Goal: Task Accomplishment & Management: Complete application form

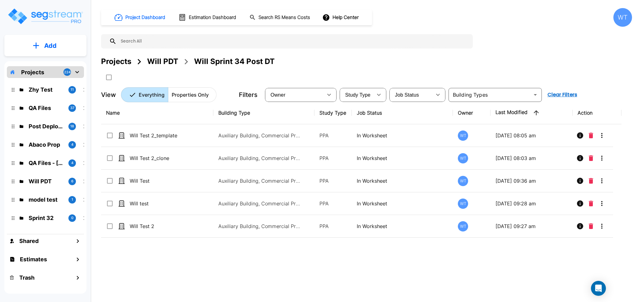
click at [43, 44] on button "Add" at bounding box center [45, 46] width 82 height 18
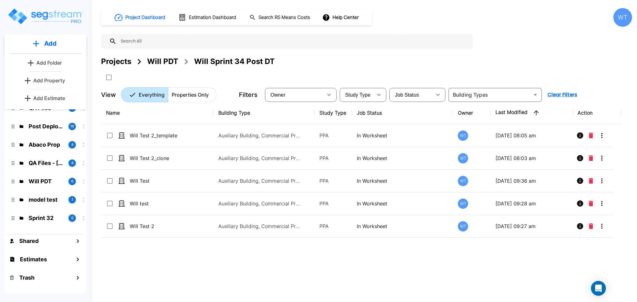
click at [328, 65] on div "Projects Will PDT Will Sprint 34 Post DT" at bounding box center [366, 61] width 531 height 11
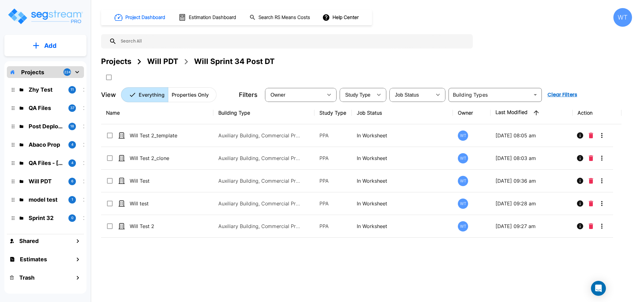
click at [162, 62] on div "Will PDT" at bounding box center [162, 61] width 31 height 11
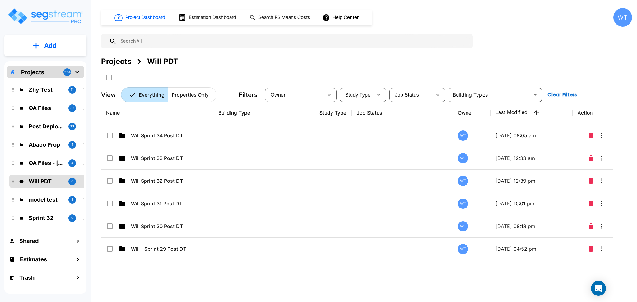
click at [59, 42] on button "Add" at bounding box center [45, 46] width 82 height 18
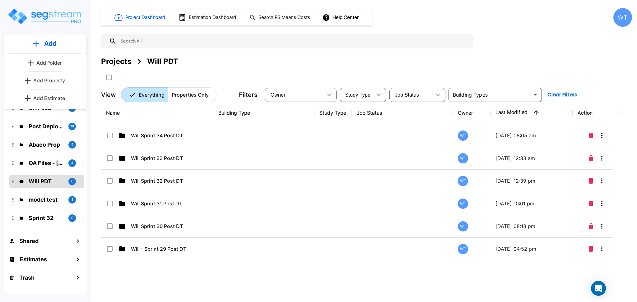
click at [57, 62] on p "Add Folder" at bounding box center [48, 62] width 25 height 7
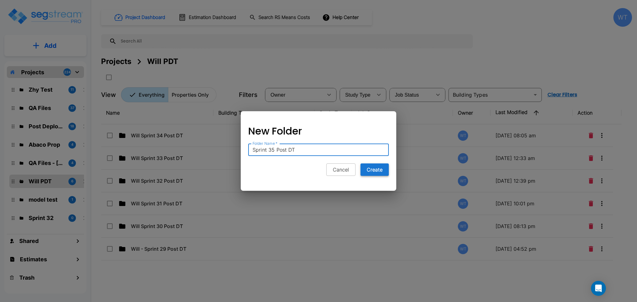
type input "Sprint 35 Post DT"
click at [385, 168] on button "Create" at bounding box center [374, 170] width 28 height 12
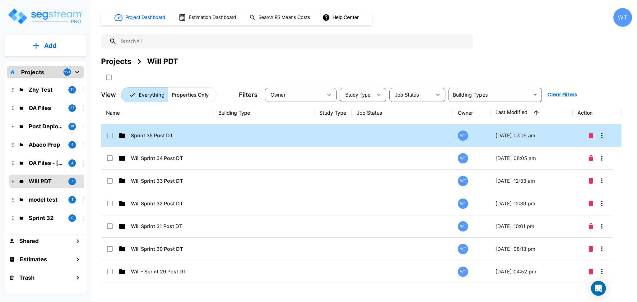
click at [226, 136] on td at bounding box center [263, 135] width 101 height 23
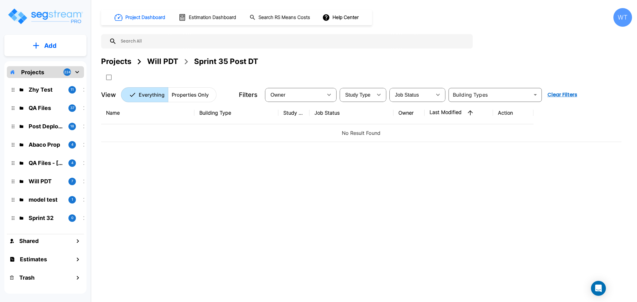
click at [66, 49] on button "Add" at bounding box center [45, 46] width 82 height 18
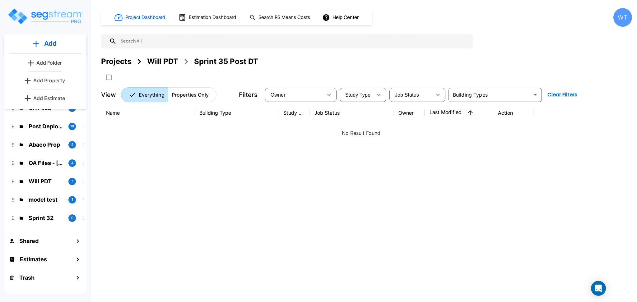
click at [60, 76] on link "Add Property" at bounding box center [45, 80] width 46 height 12
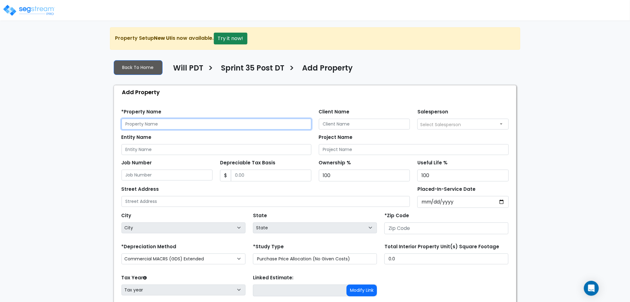
click at [173, 123] on input "text" at bounding box center [217, 124] width 190 height 11
type input "Will Test"
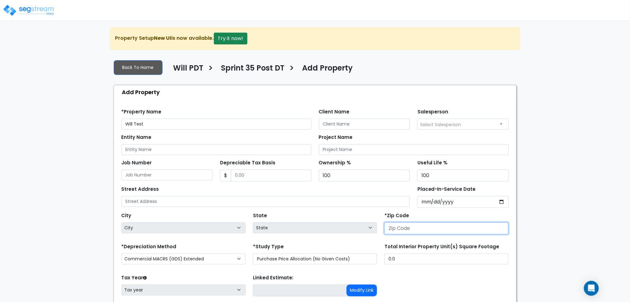
click at [416, 231] on input "number" at bounding box center [447, 229] width 124 height 12
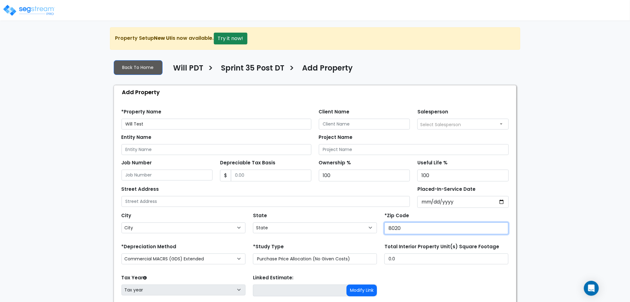
type input "80206"
select select "CO"
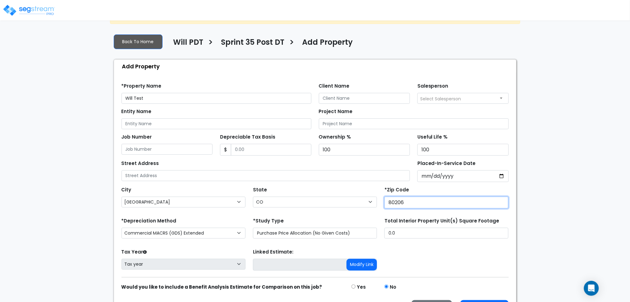
scroll to position [45, 0]
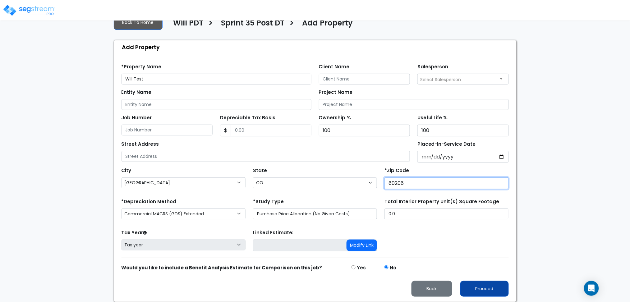
type input "80206"
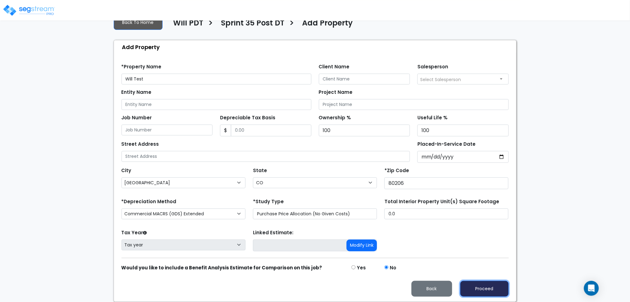
click at [494, 284] on button "Proceed" at bounding box center [484, 289] width 48 height 16
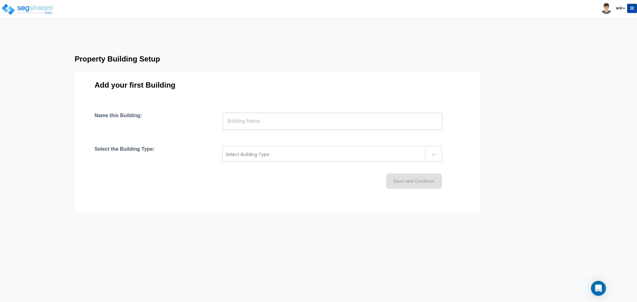
click at [261, 118] on input "text" at bounding box center [332, 121] width 219 height 17
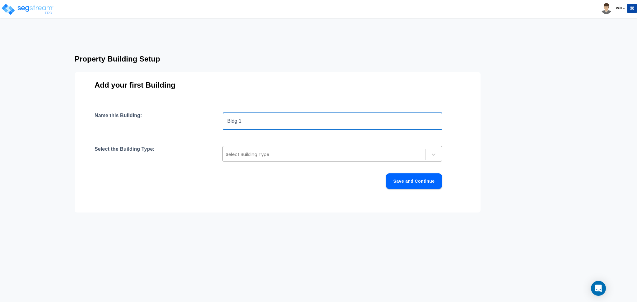
type input "Bldg 1"
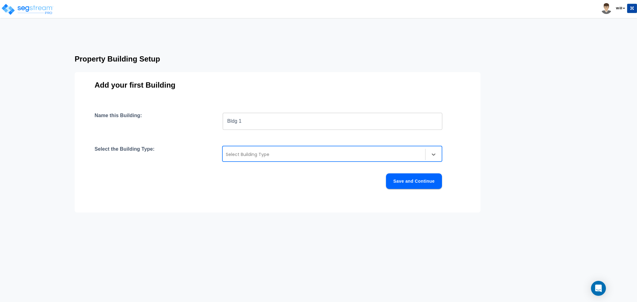
click at [239, 151] on div at bounding box center [324, 154] width 196 height 7
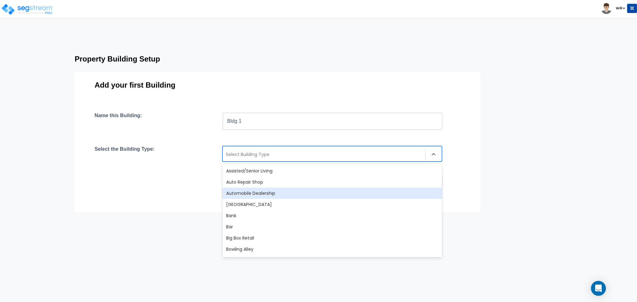
click at [252, 193] on div "Automobile Dealership" at bounding box center [331, 193] width 219 height 11
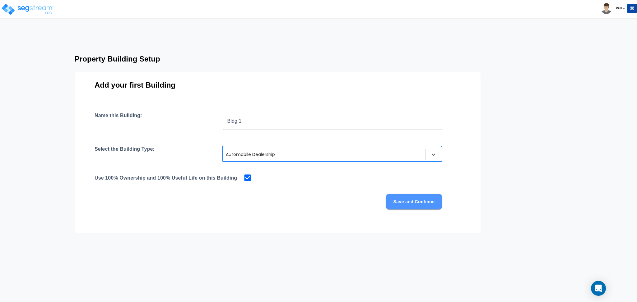
click at [415, 198] on button "Save and Continue" at bounding box center [414, 202] width 56 height 16
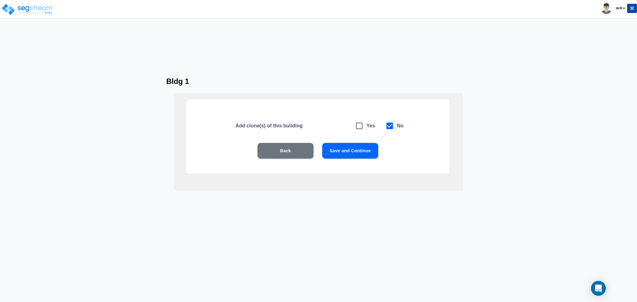
click at [354, 154] on button "Save and Continue" at bounding box center [350, 151] width 56 height 16
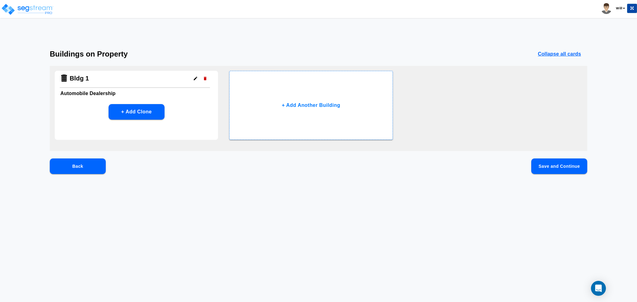
click at [548, 170] on button "Save and Continue" at bounding box center [559, 167] width 56 height 16
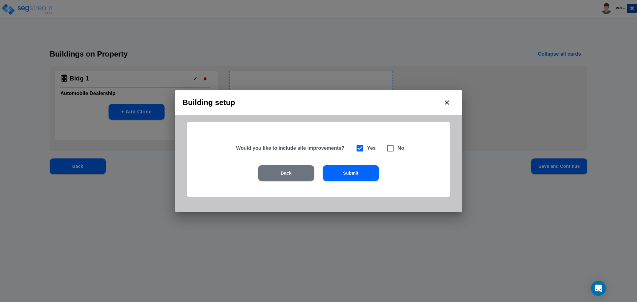
click at [349, 172] on button "Submit" at bounding box center [351, 173] width 56 height 16
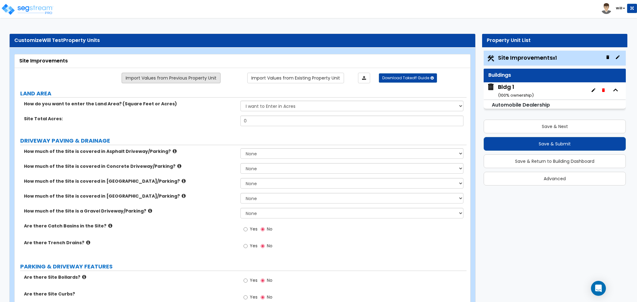
click at [197, 79] on link "Import Values from Previous Property Unit" at bounding box center [171, 78] width 99 height 11
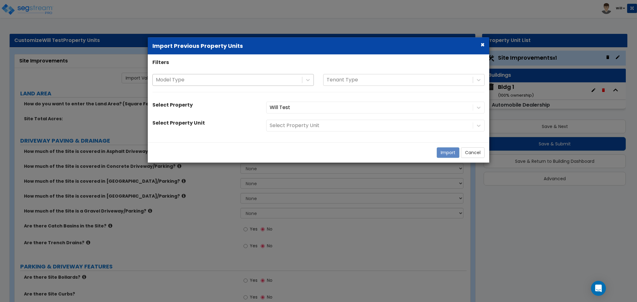
click at [207, 81] on div at bounding box center [227, 80] width 143 height 8
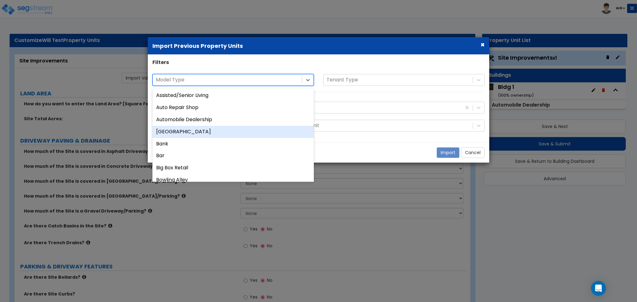
click at [210, 136] on div "Auxiliary Building" at bounding box center [232, 132] width 161 height 12
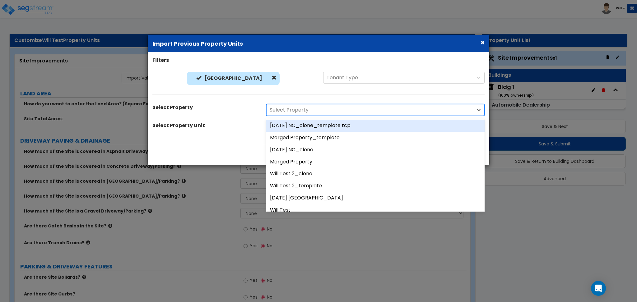
click at [289, 106] on div at bounding box center [370, 110] width 200 height 8
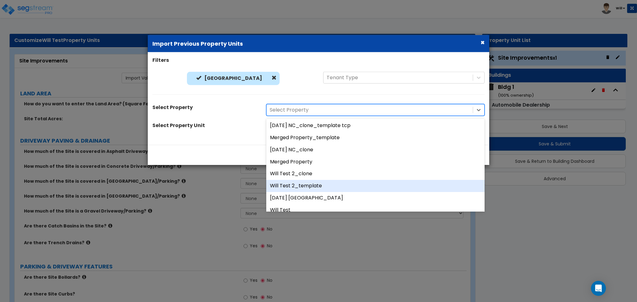
click at [298, 185] on div "Will Test 2_template" at bounding box center [375, 186] width 218 height 12
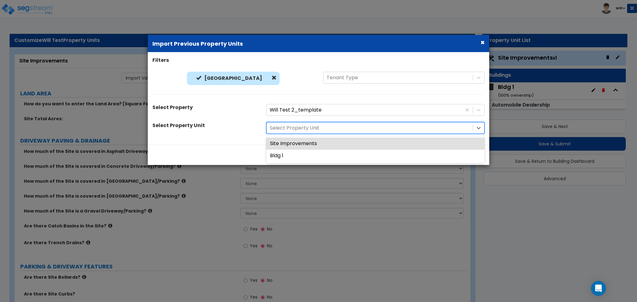
click at [299, 130] on div at bounding box center [370, 128] width 200 height 8
click at [300, 144] on div "Site Improvements" at bounding box center [375, 144] width 218 height 12
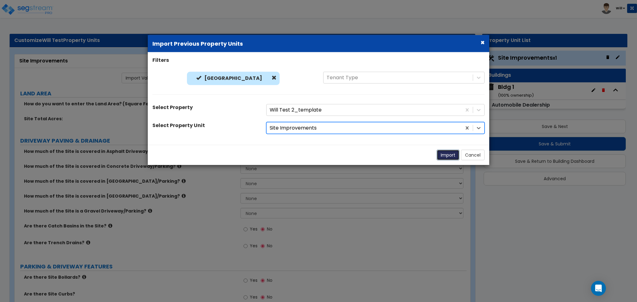
click at [444, 156] on button "Import" at bounding box center [447, 155] width 23 height 11
type input "10"
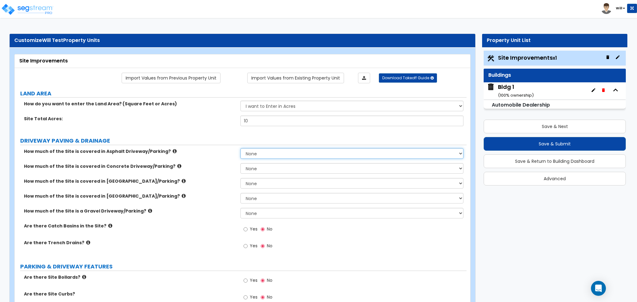
click at [274, 155] on select "None I want to Enter an Approximate Percentage I want to Enter the Square Foota…" at bounding box center [351, 153] width 223 height 11
select select "1"
click at [240, 148] on select "None I want to Enter an Approximate Percentage I want to Enter the Square Foota…" at bounding box center [351, 153] width 223 height 11
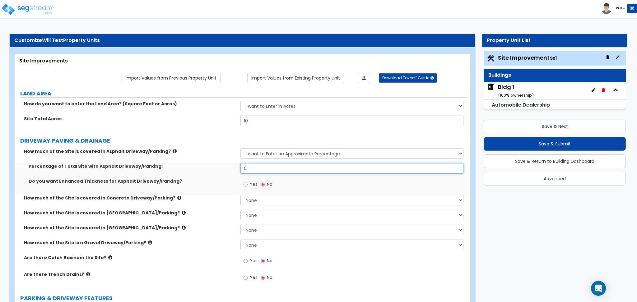
drag, startPoint x: 265, startPoint y: 169, endPoint x: 170, endPoint y: 174, distance: 94.6
click at [170, 174] on div "Percentage of Total Site with Asphalt Driveway/Parking: 0" at bounding box center [241, 170] width 452 height 15
type input "12"
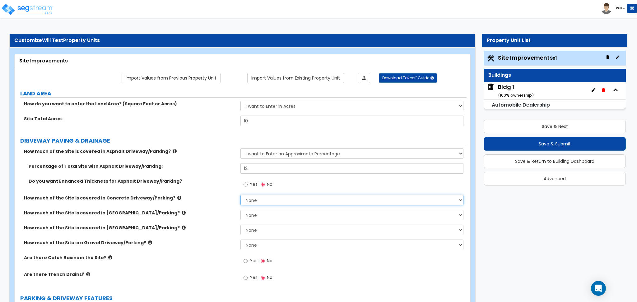
click at [262, 203] on select "None I want to Enter an Approximate Percentage I want to Enter the Square Foota…" at bounding box center [351, 200] width 223 height 11
select select "1"
click at [240, 195] on select "None I want to Enter an Approximate Percentage I want to Enter the Square Foota…" at bounding box center [351, 200] width 223 height 11
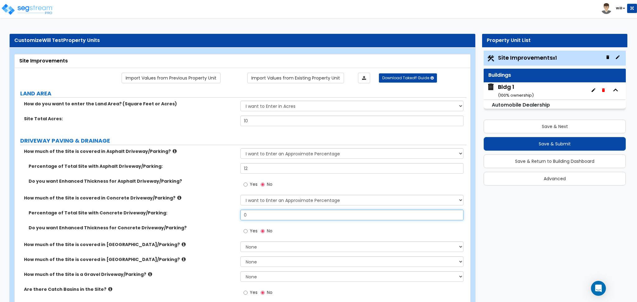
drag, startPoint x: 263, startPoint y: 218, endPoint x: 150, endPoint y: 217, distance: 112.6
click at [150, 217] on div "Percentage of Total Site with Concrete Driveway/Parking: 0" at bounding box center [241, 217] width 452 height 15
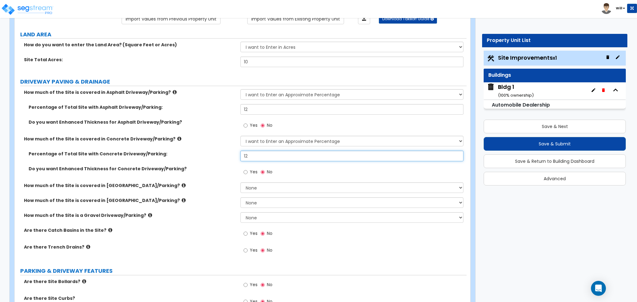
scroll to position [83, 0]
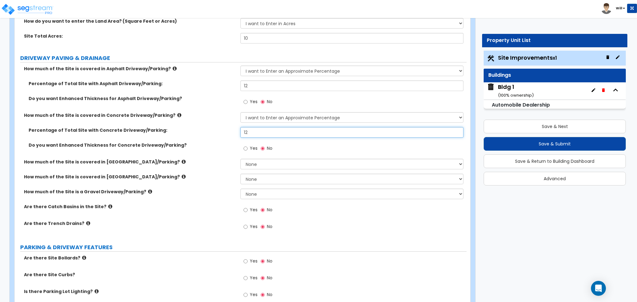
type input "12"
drag, startPoint x: 288, startPoint y: 152, endPoint x: 286, endPoint y: 160, distance: 8.5
click at [288, 152] on div "Yes No" at bounding box center [353, 150] width 226 height 17
click at [285, 162] on select "None I want to Enter an Approximate Percentage I want to Enter the Square Foota…" at bounding box center [351, 164] width 223 height 11
select select "1"
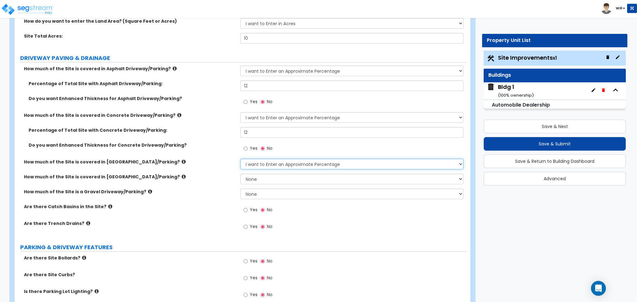
click at [240, 159] on select "None I want to Enter an Approximate Percentage I want to Enter the Square Foota…" at bounding box center [351, 164] width 223 height 11
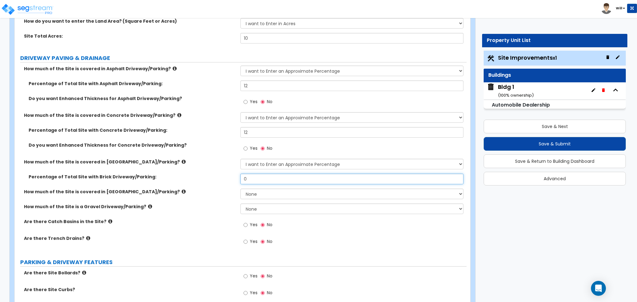
drag, startPoint x: 258, startPoint y: 177, endPoint x: 200, endPoint y: 179, distance: 58.2
click at [200, 179] on div "Percentage of Total Site with Brick Driveway/Parking: 0" at bounding box center [241, 181] width 452 height 15
type input "12"
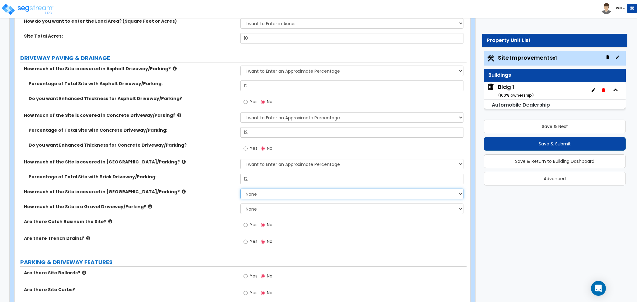
click at [254, 192] on select "None I want to Enter an Approximate Percentage I want to Enter the Square Foota…" at bounding box center [351, 194] width 223 height 11
select select "1"
click at [240, 189] on select "None I want to Enter an Approximate Percentage I want to Enter the Square Foota…" at bounding box center [351, 194] width 223 height 11
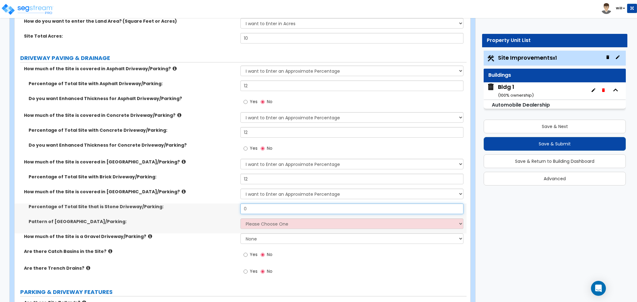
drag, startPoint x: 260, startPoint y: 209, endPoint x: 185, endPoint y: 210, distance: 74.6
click at [185, 210] on div "Percentage of Total Site that is Stone Driveway/Parking: 0" at bounding box center [241, 211] width 452 height 15
type input "12"
click at [264, 222] on select "Please Choose One Irregular Rectangular" at bounding box center [351, 224] width 223 height 11
select select "1"
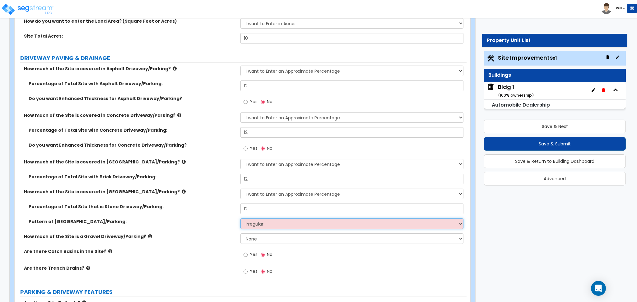
click at [240, 219] on select "Please Choose One Irregular Rectangular" at bounding box center [351, 224] width 223 height 11
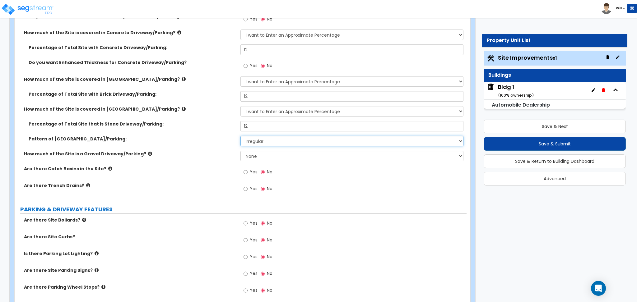
scroll to position [166, 0]
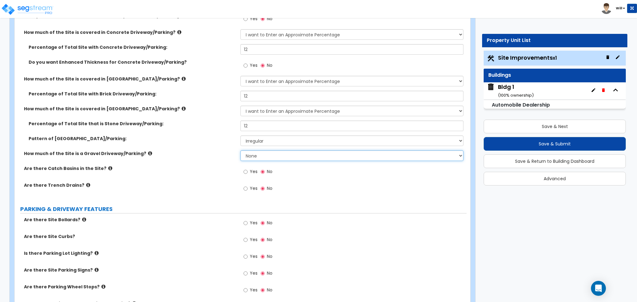
click at [255, 156] on select "None I want to Enter an Approximate Percentage I want to Enter the Square Foota…" at bounding box center [351, 155] width 223 height 11
select select "1"
click at [240, 150] on select "None I want to Enter an Approximate Percentage I want to Enter the Square Foota…" at bounding box center [351, 155] width 223 height 11
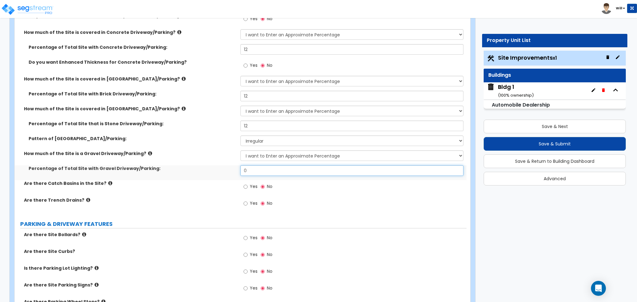
drag, startPoint x: 260, startPoint y: 169, endPoint x: 193, endPoint y: 164, distance: 66.7
click at [193, 165] on div "Percentage of Total Site with Gravel Driveway/Parking: 0" at bounding box center [241, 172] width 452 height 15
type input "12"
click at [247, 185] on input "Yes" at bounding box center [245, 186] width 4 height 7
radio input "true"
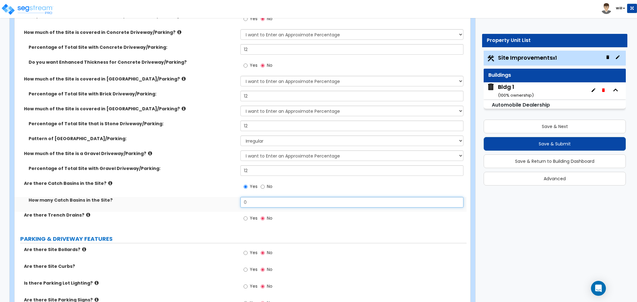
drag, startPoint x: 258, startPoint y: 202, endPoint x: 201, endPoint y: 200, distance: 57.5
click at [201, 201] on div "How many Catch Basins in the Site? 0" at bounding box center [241, 204] width 452 height 15
type input "12"
click at [246, 218] on input "Yes" at bounding box center [245, 218] width 4 height 7
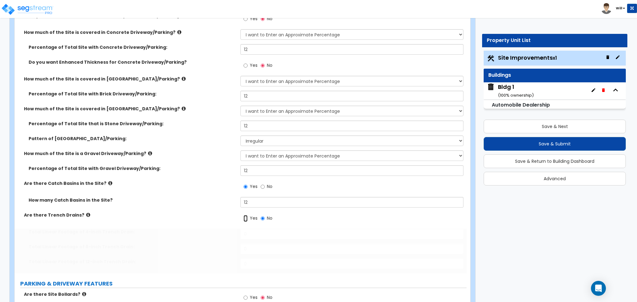
radio input "true"
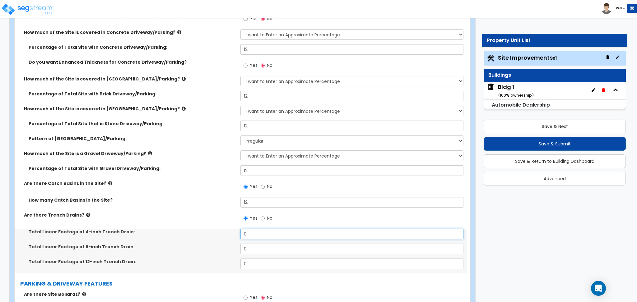
drag, startPoint x: 259, startPoint y: 233, endPoint x: 203, endPoint y: 233, distance: 56.0
click at [203, 233] on div "Total Linear Footage of 4-inch Trench Drain: 0" at bounding box center [241, 236] width 452 height 15
type input "12"
drag, startPoint x: 255, startPoint y: 249, endPoint x: 218, endPoint y: 248, distance: 37.6
click at [203, 247] on div "Total Linear Footage of 8-inch Trench Drain: 0" at bounding box center [241, 251] width 452 height 15
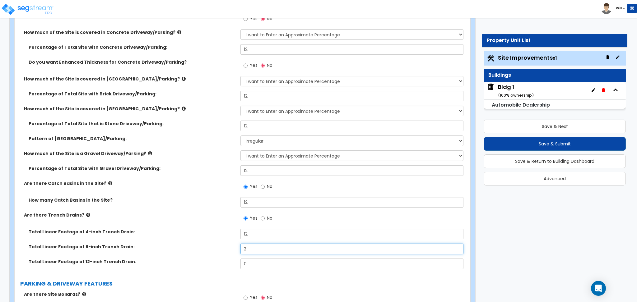
type input "2"
drag, startPoint x: 255, startPoint y: 263, endPoint x: 177, endPoint y: 245, distance: 80.1
click at [184, 253] on div "Total Linear Footage of 4-inch Trench Drain: 12 Total Linear Footage of 8-inch …" at bounding box center [240, 251] width 442 height 45
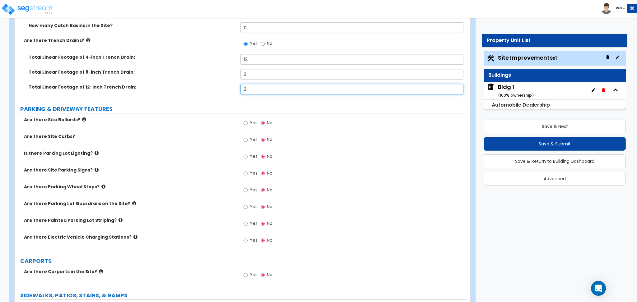
scroll to position [373, 0]
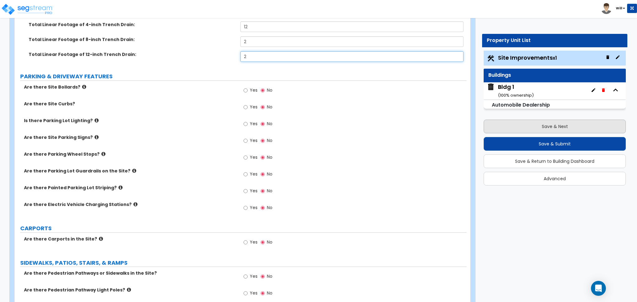
type input "2"
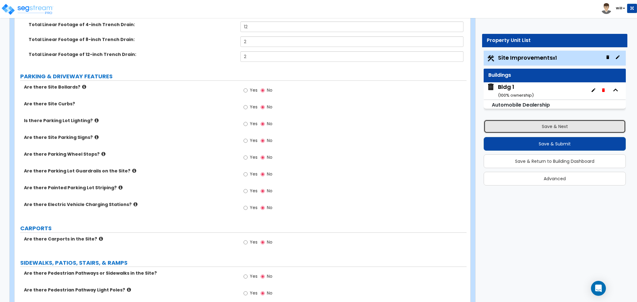
click at [542, 130] on button "Save & Next" at bounding box center [554, 127] width 142 height 14
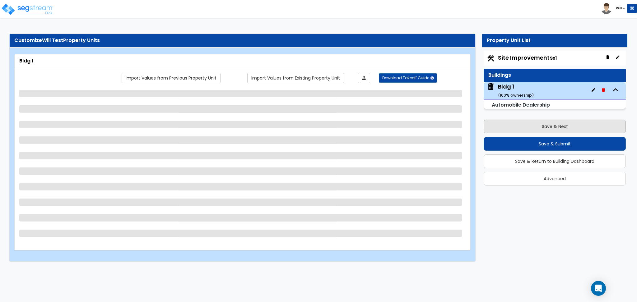
scroll to position [0, 0]
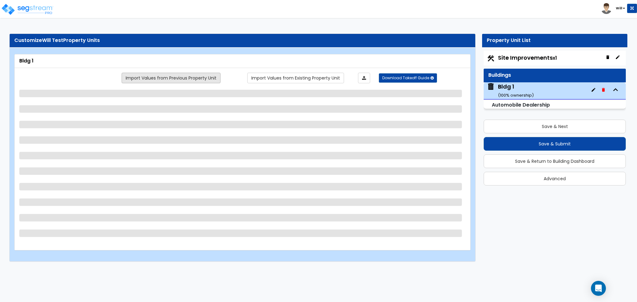
click at [209, 78] on link "Import Values from Previous Property Unit" at bounding box center [171, 78] width 99 height 11
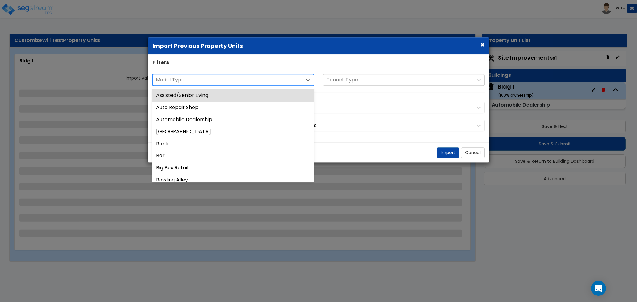
click at [245, 81] on div at bounding box center [227, 80] width 143 height 8
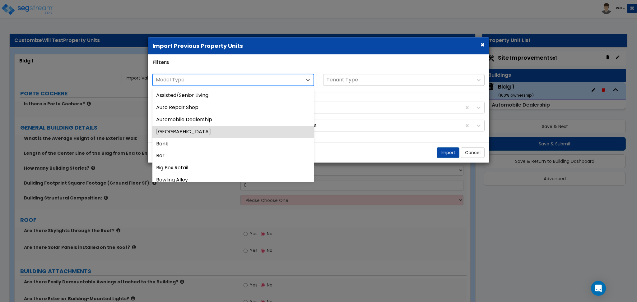
click at [238, 136] on div "Auxiliary Building" at bounding box center [232, 132] width 161 height 12
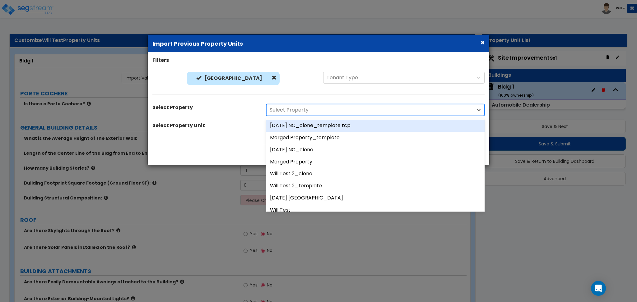
click at [301, 107] on div at bounding box center [370, 110] width 200 height 8
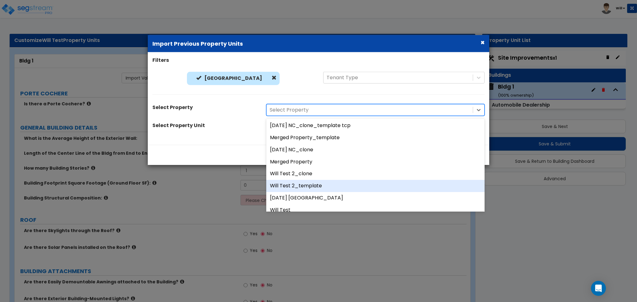
click at [306, 184] on div "Will Test 2_template" at bounding box center [375, 186] width 218 height 12
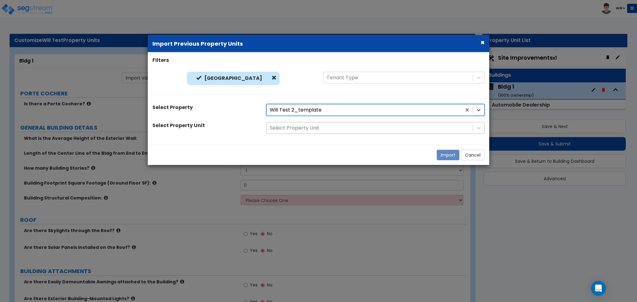
click at [292, 125] on div at bounding box center [370, 128] width 200 height 8
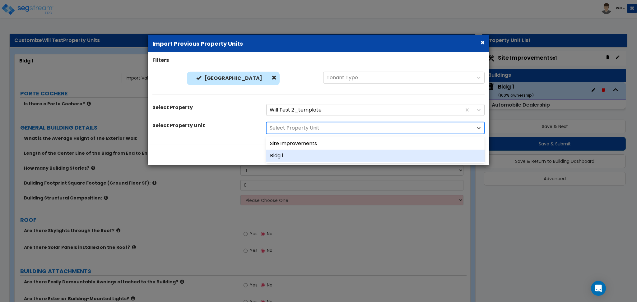
click at [293, 152] on div "Bldg 1" at bounding box center [375, 156] width 218 height 12
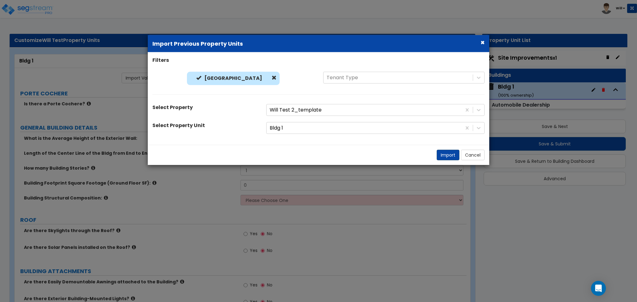
click at [446, 150] on div "Import Cancel" at bounding box center [318, 155] width 341 height 20
click at [446, 154] on button "Import" at bounding box center [447, 155] width 23 height 11
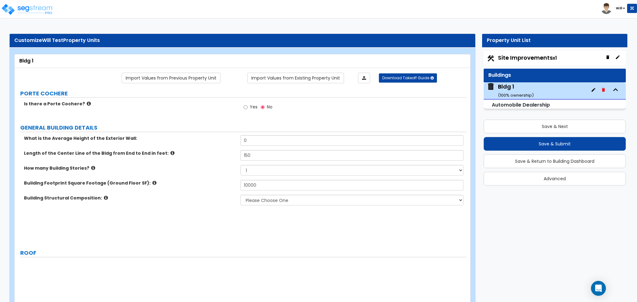
type input "150"
type input "10000"
select select "2"
select select "1"
select select "7"
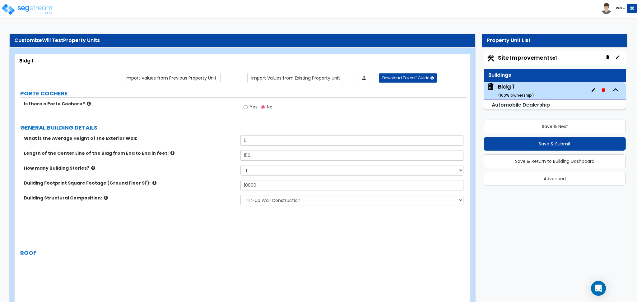
select select "1"
select select "2"
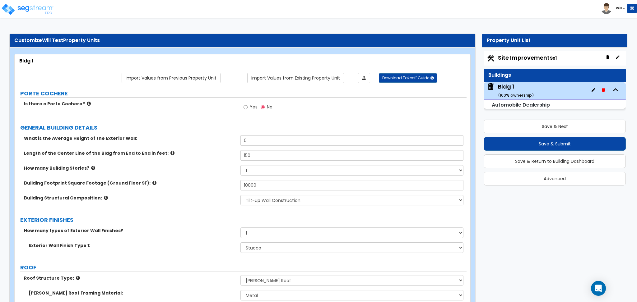
scroll to position [207, 0]
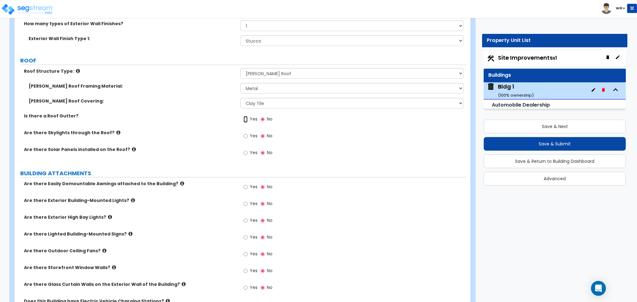
click at [247, 120] on input "Yes" at bounding box center [245, 119] width 4 height 7
radio input "true"
click at [247, 138] on input "Yes" at bounding box center [245, 136] width 4 height 7
radio input "true"
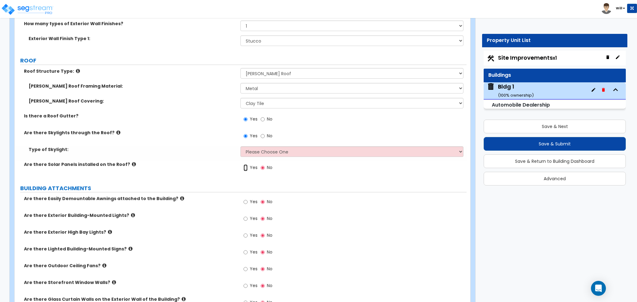
click at [243, 169] on input "Yes" at bounding box center [245, 167] width 4 height 7
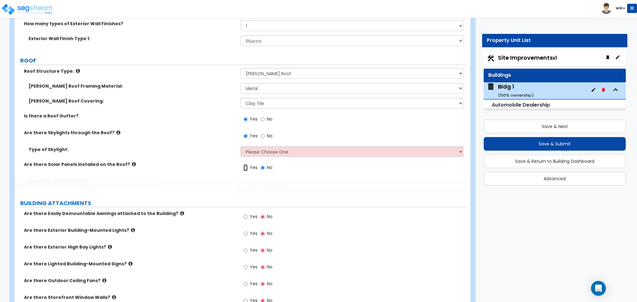
radio input "true"
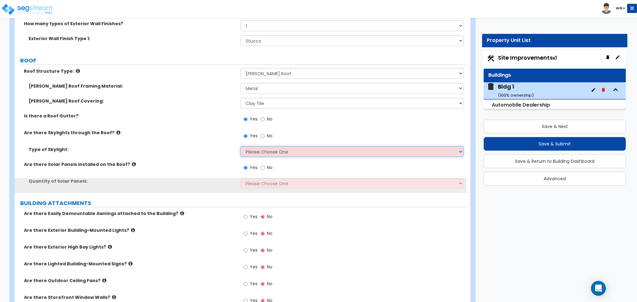
click at [263, 150] on select "Please Choose One Sandwich Panels Fixed Rectangular Glass Barrel Vault Dome Squ…" at bounding box center [351, 151] width 223 height 11
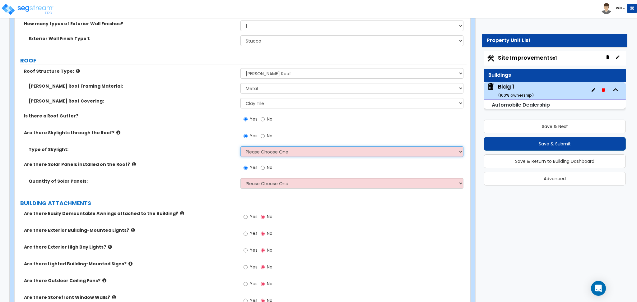
select select "1"
click at [240, 146] on select "Please Choose One Sandwich Panels Fixed Rectangular Glass Barrel Vault Dome Squ…" at bounding box center [351, 151] width 223 height 11
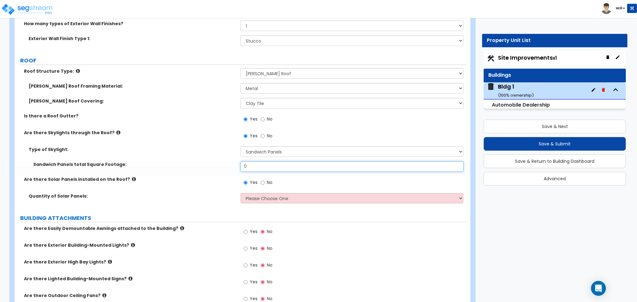
drag, startPoint x: 260, startPoint y: 163, endPoint x: 206, endPoint y: 175, distance: 55.4
click at [194, 174] on div "Sandwich Panels total Square Footage: 0" at bounding box center [241, 168] width 452 height 15
type input "12"
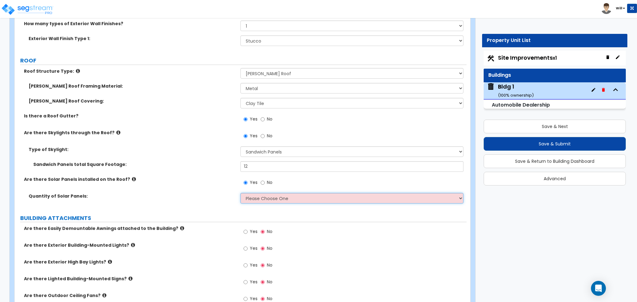
click at [260, 197] on select "Please Choose One Enter the Percentage of Roof Covered by Solar Panels Enter th…" at bounding box center [351, 198] width 223 height 11
select select "1"
click at [240, 193] on select "Please Choose One Enter the Percentage of Roof Covered by Solar Panels Enter th…" at bounding box center [351, 198] width 223 height 11
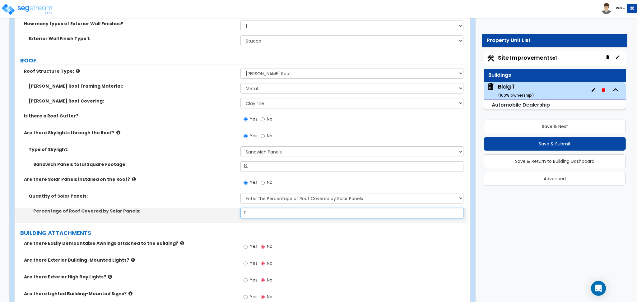
drag, startPoint x: 256, startPoint y: 213, endPoint x: 190, endPoint y: 214, distance: 65.6
click at [191, 215] on div "Percentage of Roof Covered by Solar Panels: 0" at bounding box center [241, 215] width 452 height 15
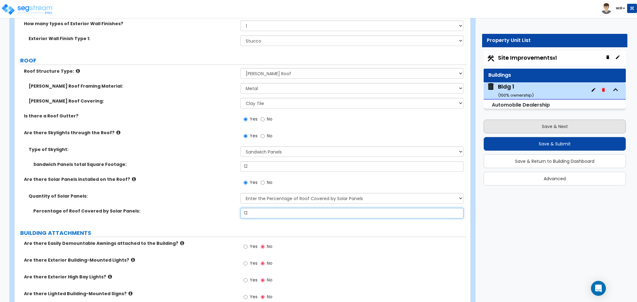
type input "12"
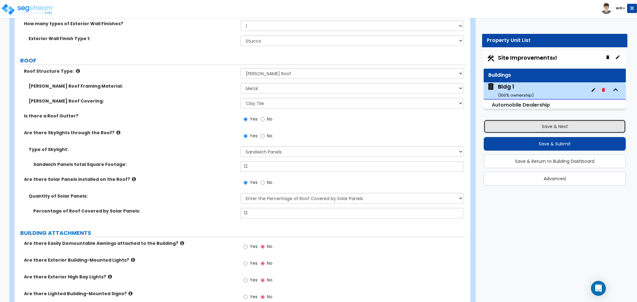
click at [547, 122] on button "Save & Next" at bounding box center [554, 127] width 142 height 14
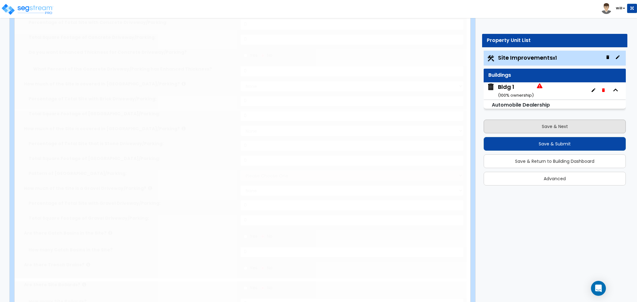
type input "10"
select select "1"
type input "12"
select select "1"
type input "12"
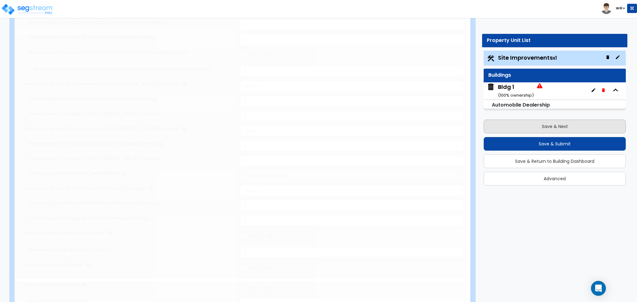
select select "1"
type input "12"
select select "1"
type input "12"
select select "1"
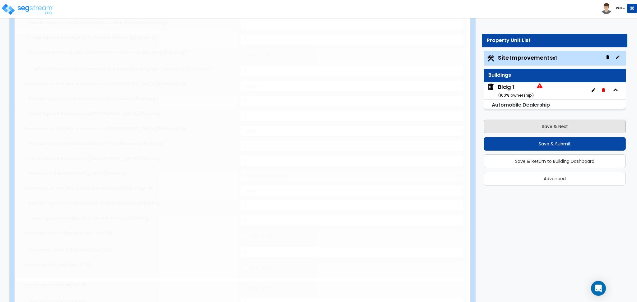
select select "1"
type input "12"
radio input "true"
type input "12"
radio input "true"
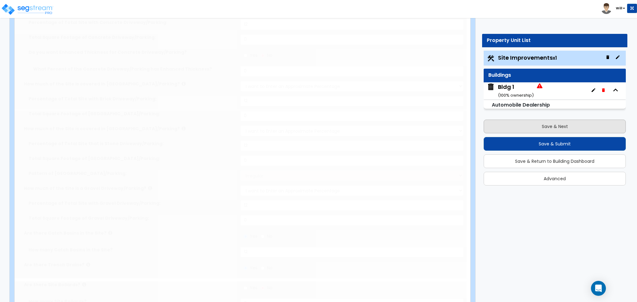
scroll to position [0, 0]
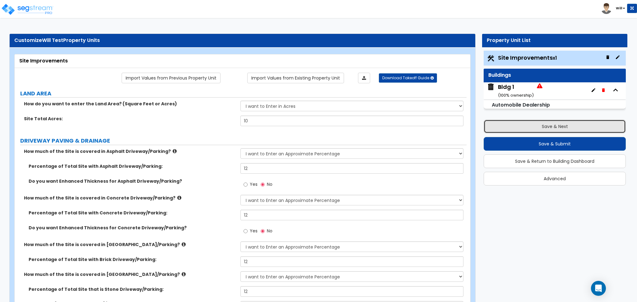
click at [549, 126] on button "Save & Next" at bounding box center [554, 127] width 142 height 14
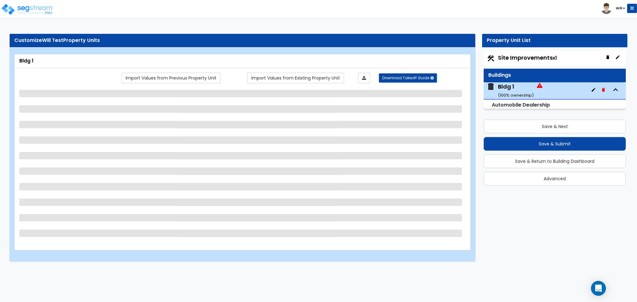
select select "2"
select select "1"
select select "7"
select select "1"
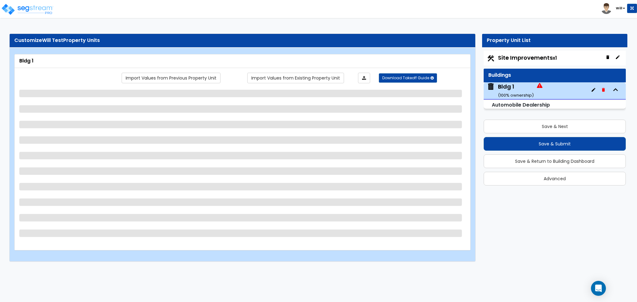
select select "2"
select select "1"
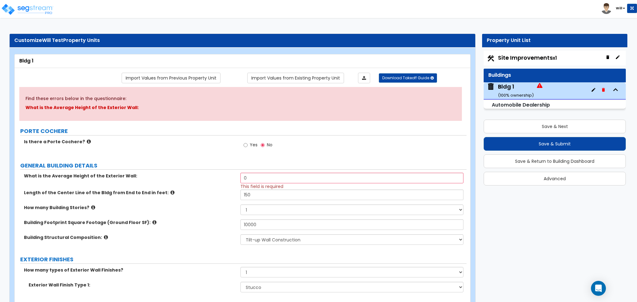
click at [72, 108] on p "What is the Average Height of the Exterior Wall:" at bounding box center [240, 107] width 430 height 7
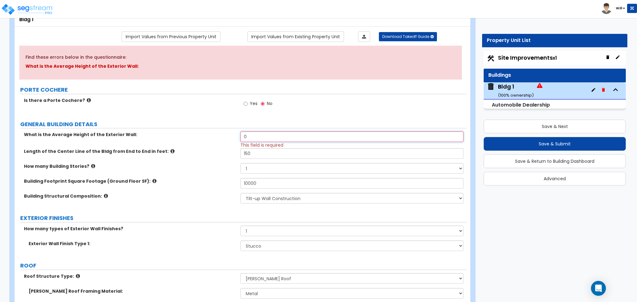
drag, startPoint x: 274, startPoint y: 136, endPoint x: 182, endPoint y: 135, distance: 91.7
click at [182, 135] on div "What is the Average Height of the Exterior Wall: 0 This field is required" at bounding box center [241, 140] width 452 height 17
type input "12"
click at [226, 106] on div "Is there a Porte Cochere? Yes No" at bounding box center [241, 105] width 452 height 17
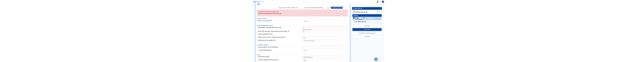
scroll to position [0, 0]
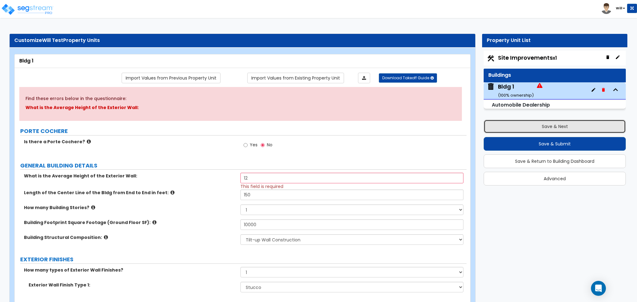
click at [520, 122] on button "Save & Next" at bounding box center [554, 127] width 142 height 14
select select "1"
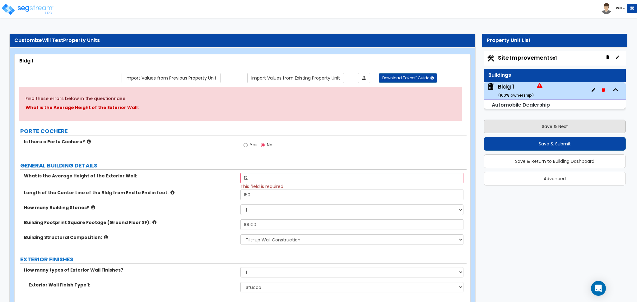
select select "1"
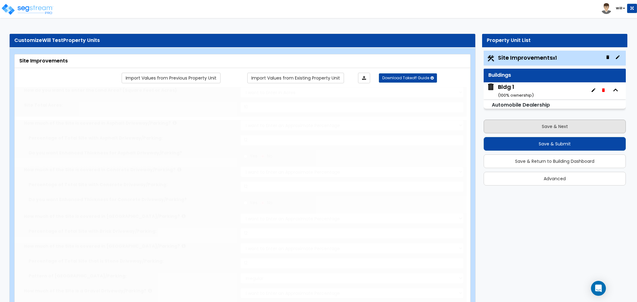
type input "12"
type input "2"
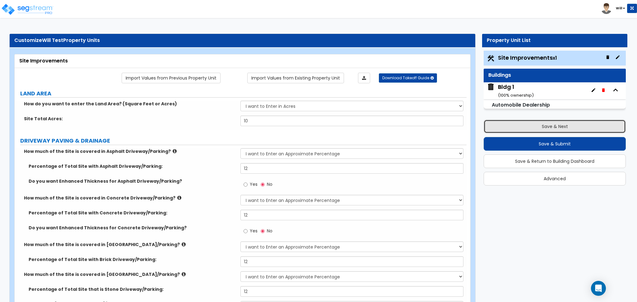
click at [531, 124] on button "Save & Next" at bounding box center [554, 127] width 142 height 14
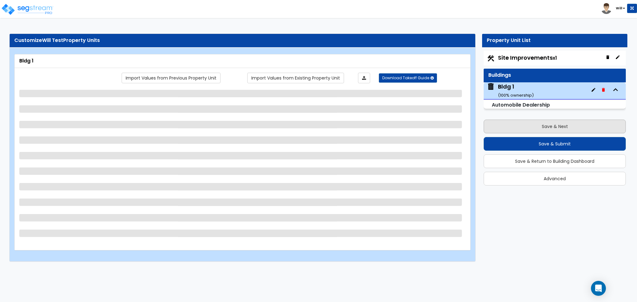
select select "1"
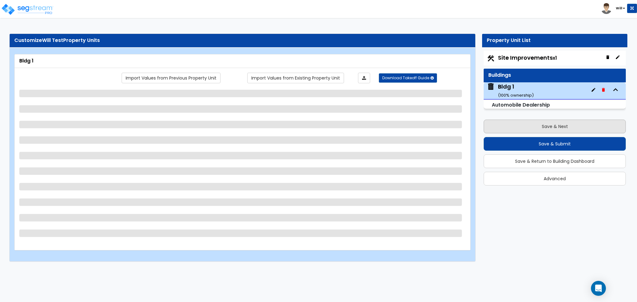
select select "1"
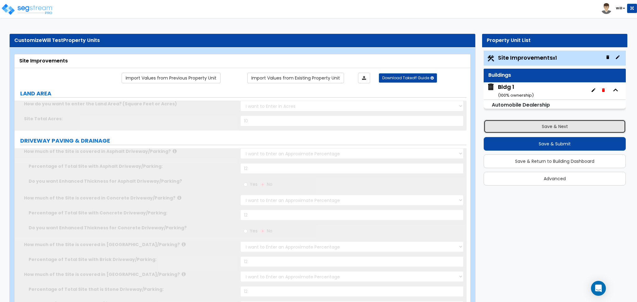
click at [532, 126] on button "Save & Next" at bounding box center [554, 127] width 142 height 14
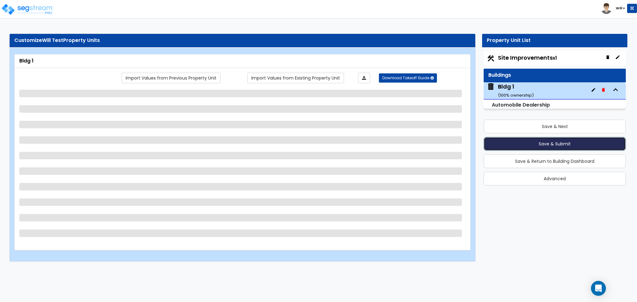
click at [545, 144] on button "Save & Submit" at bounding box center [554, 144] width 142 height 14
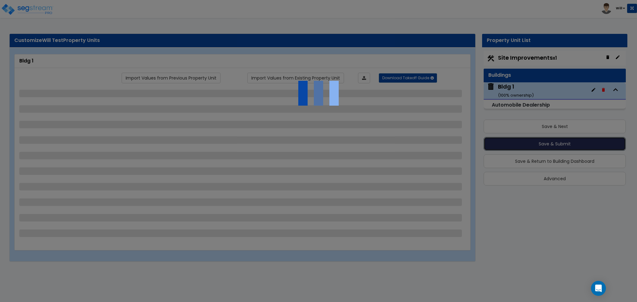
select select "2"
select select "1"
select select "7"
select select "1"
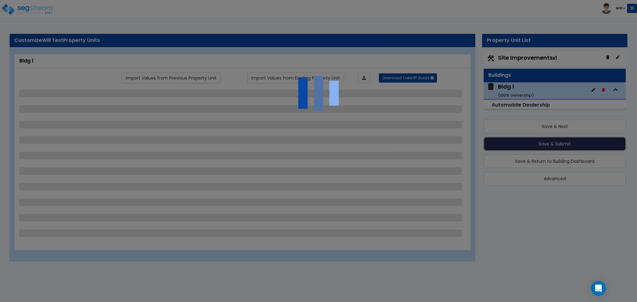
select select "2"
select select "1"
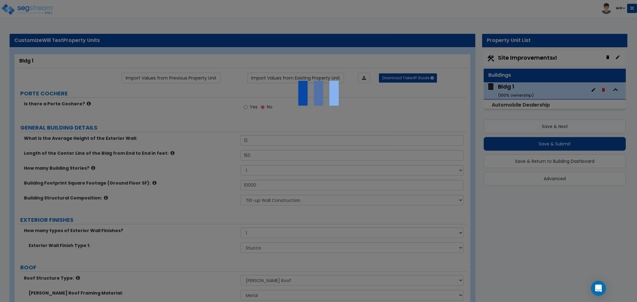
click at [320, 149] on div at bounding box center [318, 151] width 637 height 302
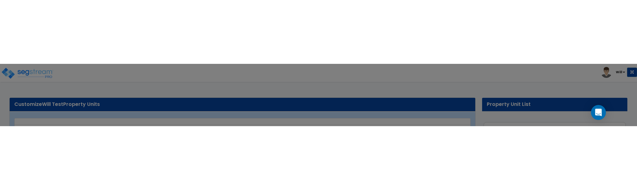
scroll to position [17, 0]
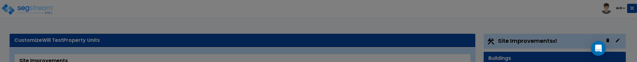
select select "1"
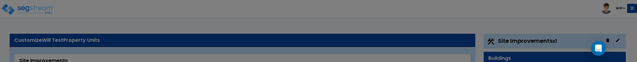
select select "1"
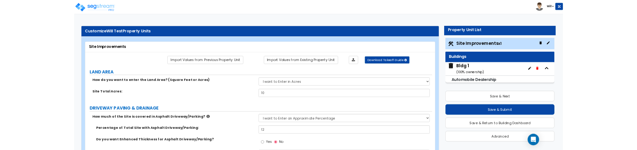
scroll to position [2, 0]
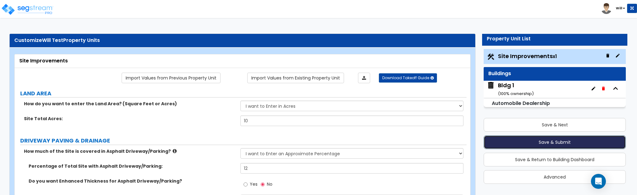
click at [533, 62] on button "Save & Submit" at bounding box center [554, 143] width 142 height 14
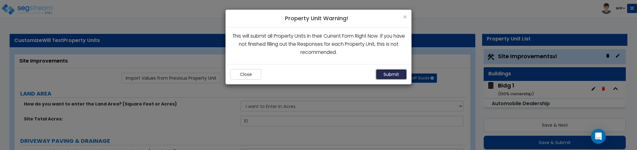
click at [384, 62] on button "Submit" at bounding box center [391, 74] width 31 height 11
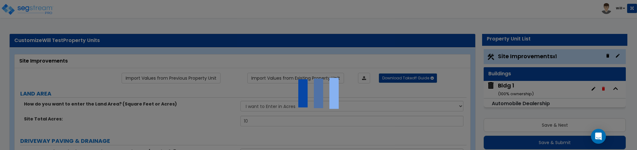
scroll to position [17, 0]
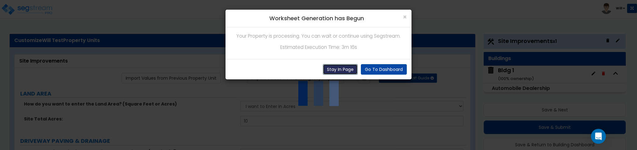
click at [342, 62] on button "Stay In Page" at bounding box center [340, 69] width 35 height 11
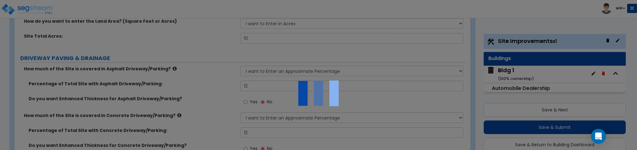
scroll to position [124, 0]
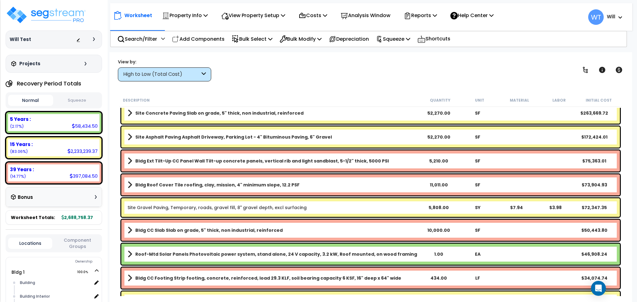
scroll to position [166, 0]
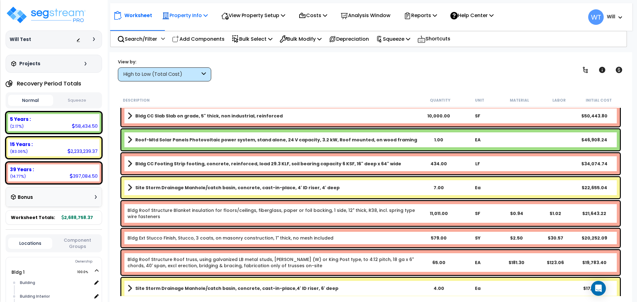
click at [198, 14] on p "Property Info" at bounding box center [185, 15] width 46 height 8
click at [187, 69] on link "Clone property" at bounding box center [190, 68] width 62 height 12
click at [199, 17] on p "Property Info" at bounding box center [185, 15] width 46 height 8
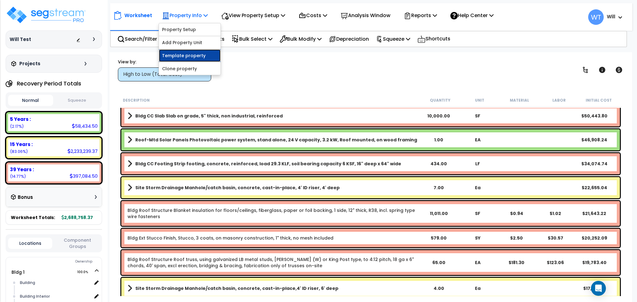
click at [193, 54] on link "Template property" at bounding box center [190, 55] width 62 height 12
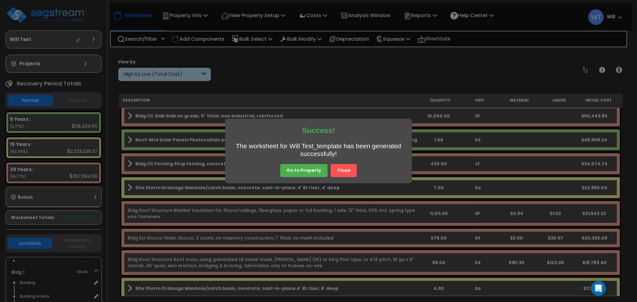
click at [344, 150] on button "Close" at bounding box center [343, 170] width 26 height 13
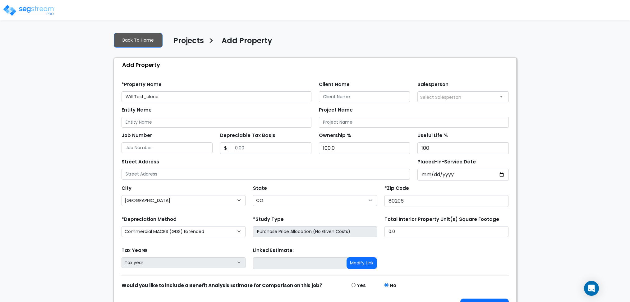
select select "[GEOGRAPHIC_DATA]"
select select "CO"
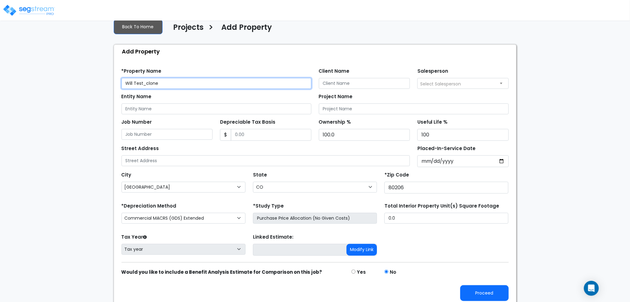
scroll to position [17, 0]
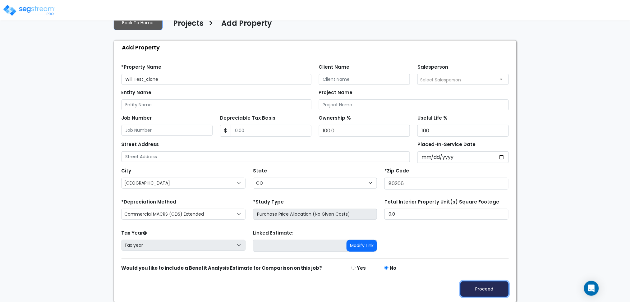
click at [478, 288] on button "Proceed" at bounding box center [484, 289] width 48 height 16
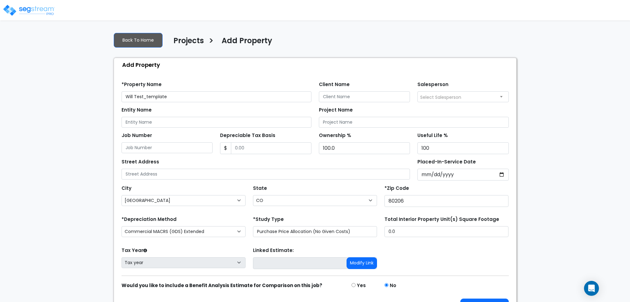
select select "[GEOGRAPHIC_DATA]"
select select "CO"
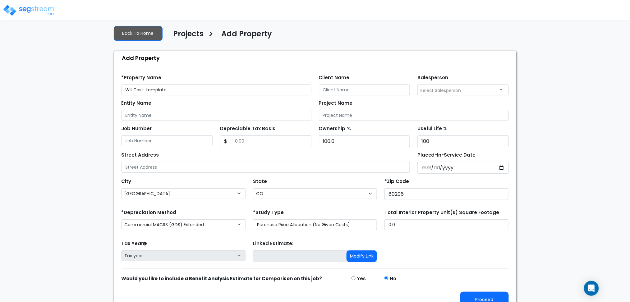
scroll to position [17, 0]
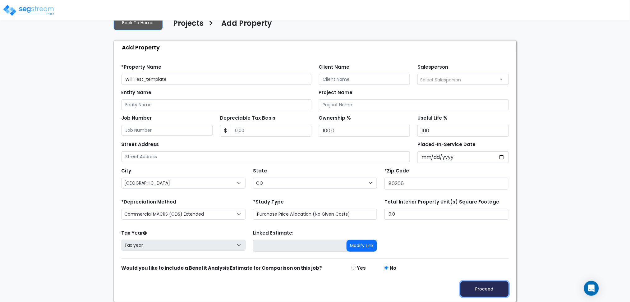
click at [478, 287] on button "Proceed" at bounding box center [484, 289] width 48 height 16
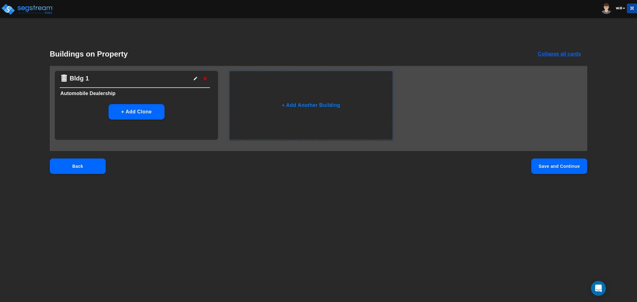
click at [546, 166] on button "Save and Continue" at bounding box center [559, 167] width 56 height 16
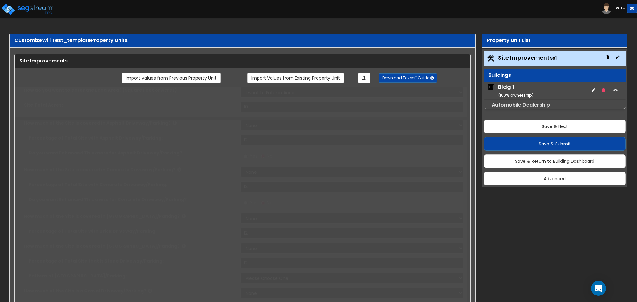
type input "10"
select select "1"
type input "12"
select select "1"
type input "12"
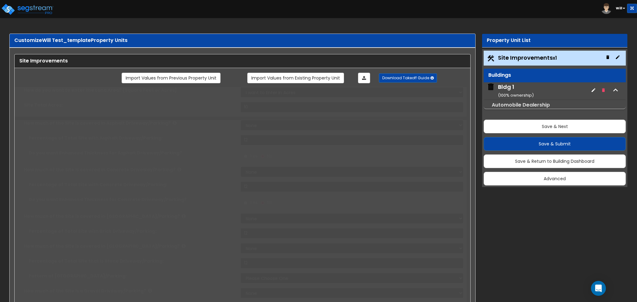
select select "1"
type input "12"
select select "1"
type input "12"
select select "1"
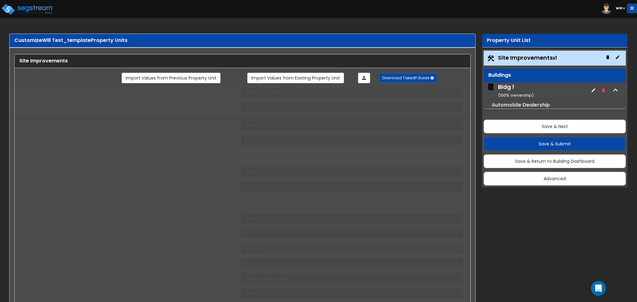
select select "1"
type input "12"
radio input "true"
type input "12"
radio input "true"
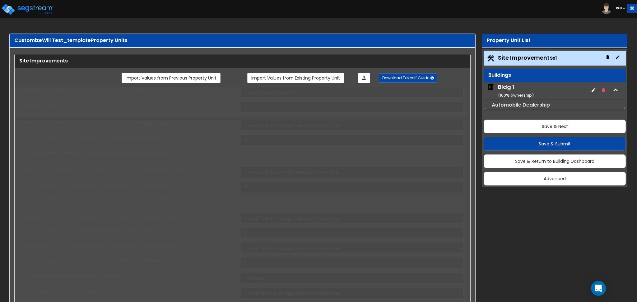
type input "12"
type input "2"
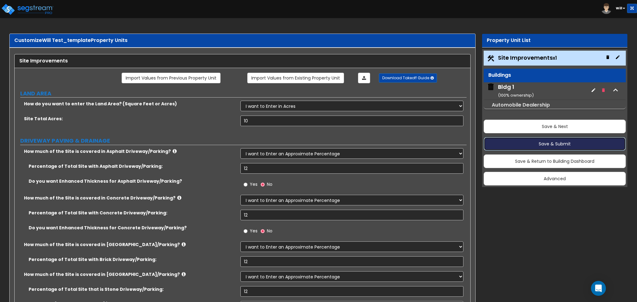
click at [542, 145] on button "Save & Submit" at bounding box center [554, 144] width 142 height 14
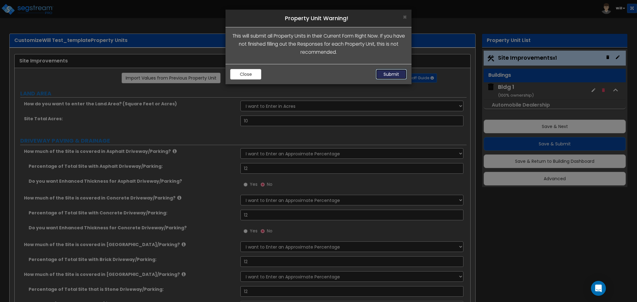
click at [389, 77] on button "Submit" at bounding box center [391, 74] width 31 height 11
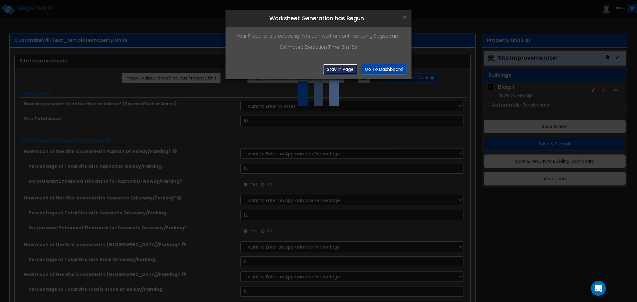
click at [341, 69] on button "Stay In Page" at bounding box center [340, 69] width 35 height 11
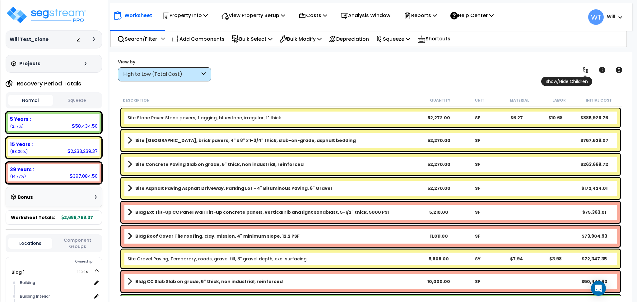
click at [583, 69] on icon at bounding box center [585, 70] width 5 height 6
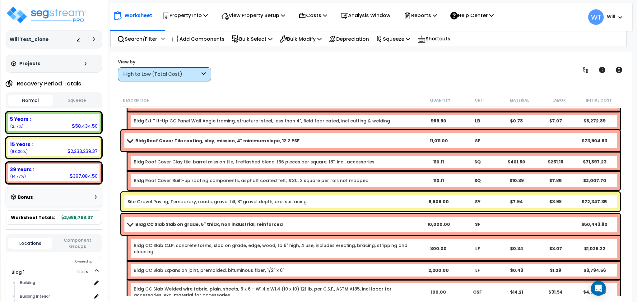
scroll to position [871, 0]
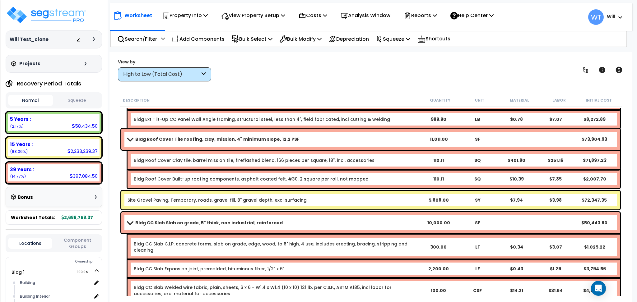
click at [617, 19] on span at bounding box center [618, 16] width 7 height 7
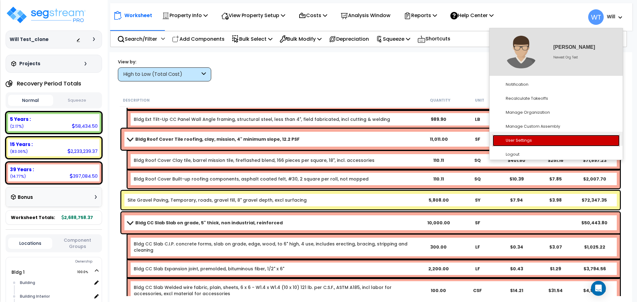
click at [551, 141] on link "User Settings" at bounding box center [555, 141] width 127 height 12
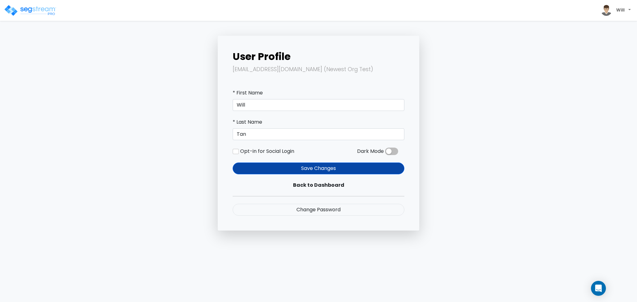
click at [392, 151] on span at bounding box center [391, 151] width 13 height 7
click at [385, 153] on input "checkbox" at bounding box center [385, 153] width 0 height 0
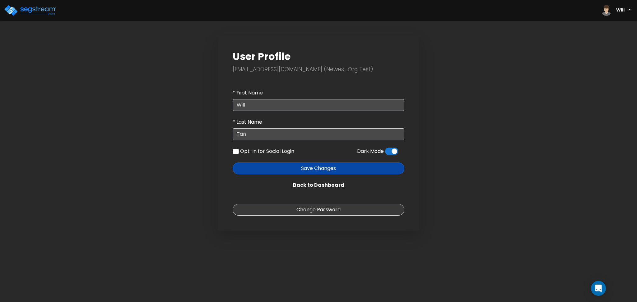
click at [162, 77] on div "User Profile wtan575@gmail.com (Newest Org Test) * First Name Will * Last Name …" at bounding box center [318, 133] width 410 height 195
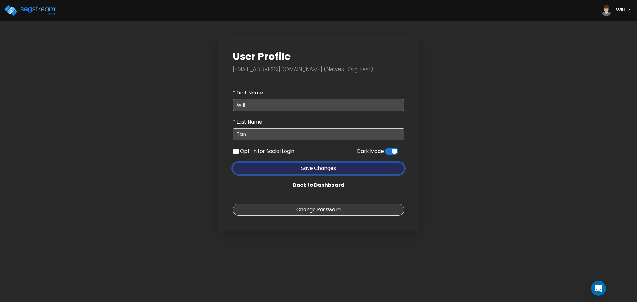
click at [310, 168] on button "Save Changes" at bounding box center [319, 169] width 172 height 12
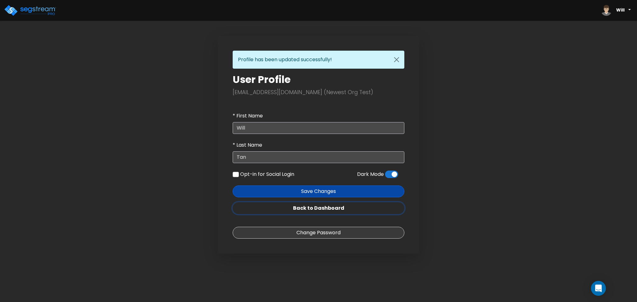
click at [330, 207] on link "Back to Dashboard" at bounding box center [319, 208] width 172 height 12
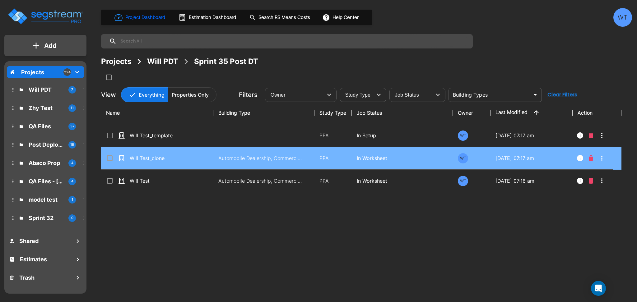
click at [363, 155] on p "In Worksheet" at bounding box center [402, 158] width 91 height 7
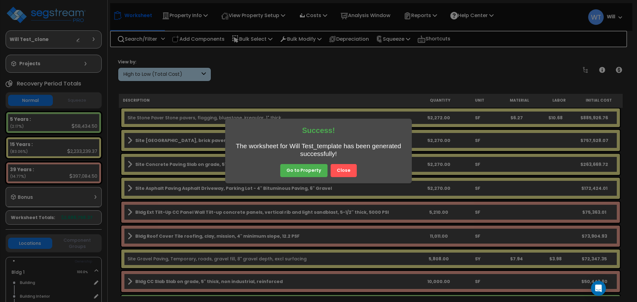
click at [347, 171] on button "Close" at bounding box center [343, 170] width 26 height 13
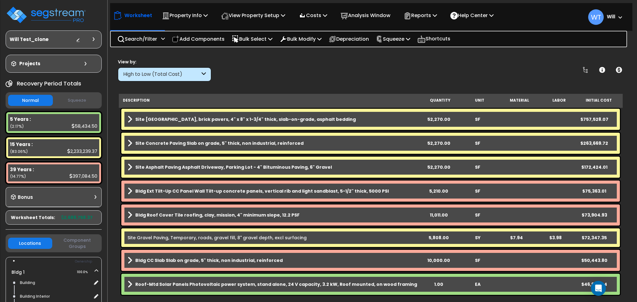
scroll to position [41, 0]
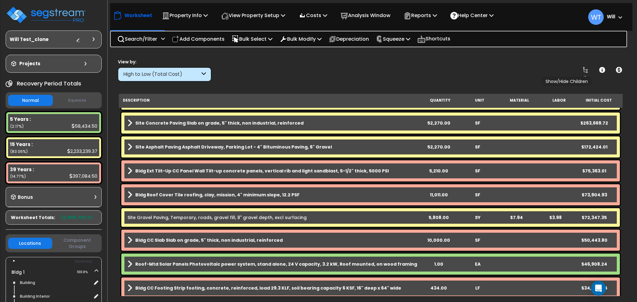
click at [585, 69] on icon at bounding box center [584, 69] width 7 height 7
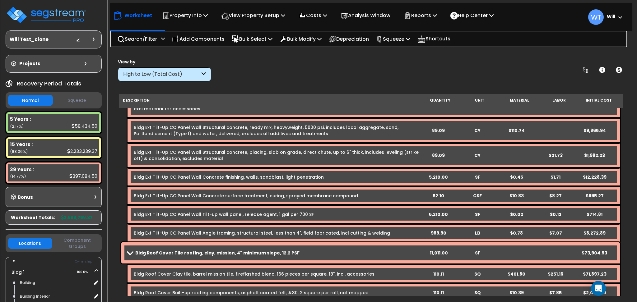
scroll to position [912, 0]
